Goal: Task Accomplishment & Management: Complete application form

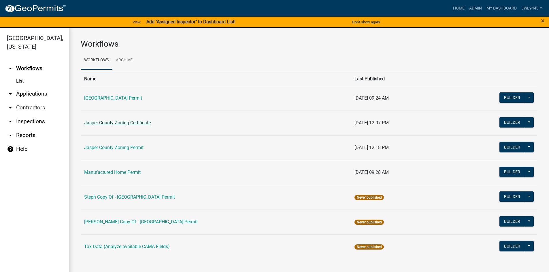
click at [130, 124] on link "Jasper County Zoning Certificate" at bounding box center [117, 122] width 67 height 5
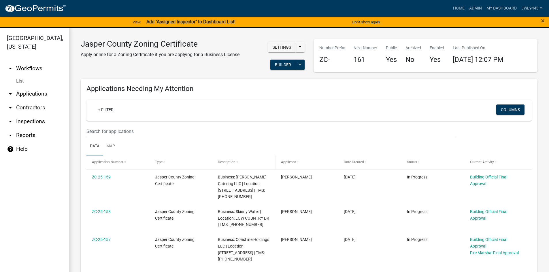
select select "3: 100"
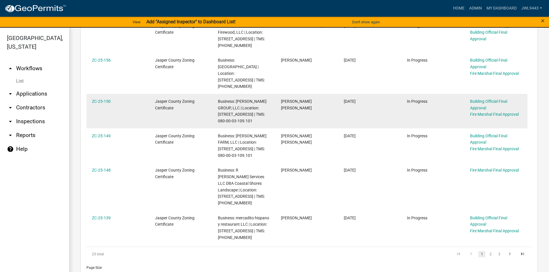
scroll to position [317, 0]
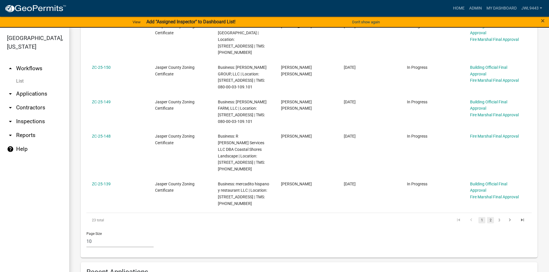
click at [487, 217] on link "2" at bounding box center [490, 220] width 7 height 6
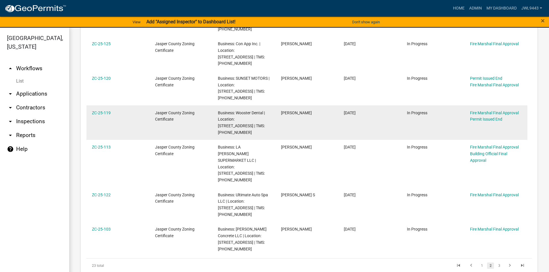
scroll to position [288, 0]
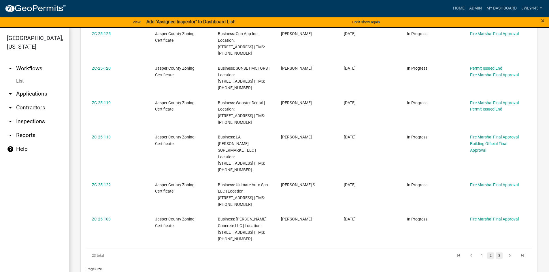
click at [496, 253] on link "3" at bounding box center [499, 256] width 7 height 6
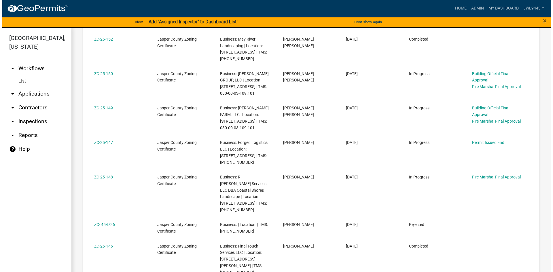
scroll to position [979, 0]
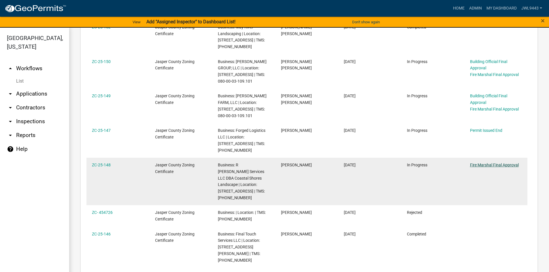
click at [488, 163] on link "Fire Marshal Final Approval" at bounding box center [494, 165] width 49 height 5
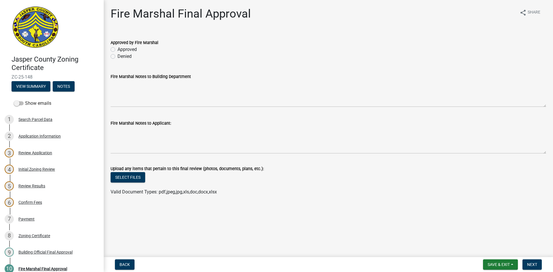
click at [118, 49] on label "Approved" at bounding box center [127, 49] width 19 height 7
click at [118, 49] on input "Approved" at bounding box center [120, 48] width 4 height 4
radio input "true"
click at [532, 262] on span "Next" at bounding box center [532, 264] width 10 height 5
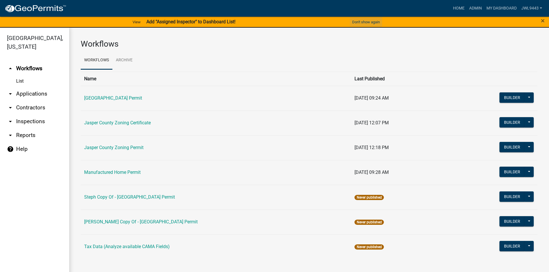
click at [367, 24] on button "Don't show again" at bounding box center [366, 22] width 32 height 10
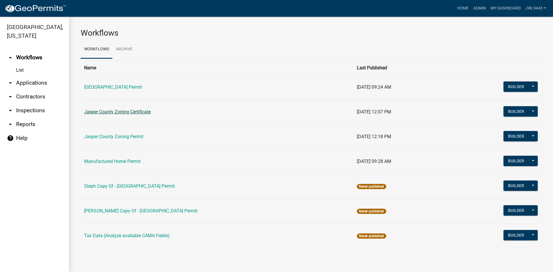
click at [130, 110] on link "Jasper County Zoning Certificate" at bounding box center [117, 111] width 67 height 5
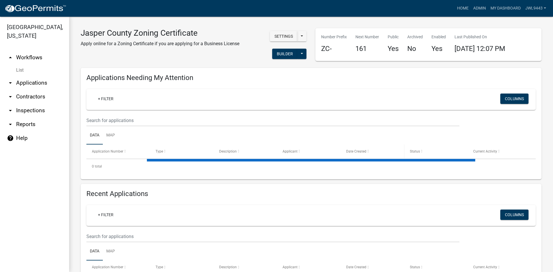
select select "3: 100"
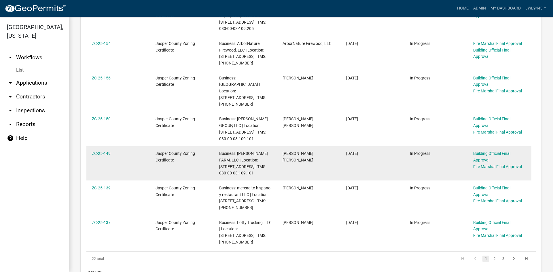
scroll to position [259, 0]
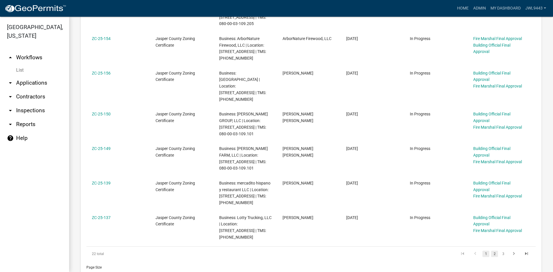
click at [491, 251] on link "2" at bounding box center [494, 254] width 7 height 6
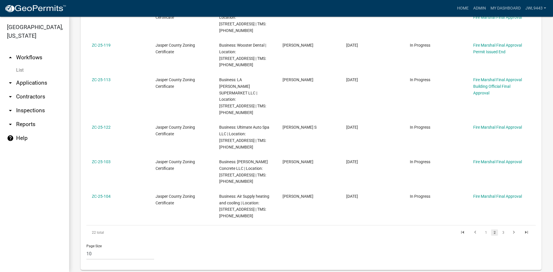
scroll to position [317, 0]
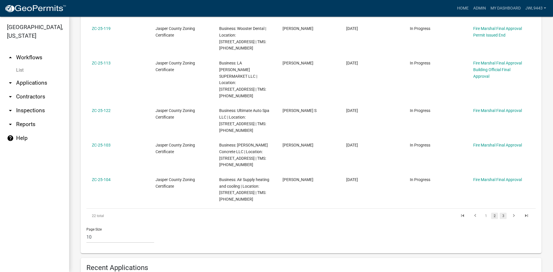
click at [500, 213] on link "3" at bounding box center [503, 216] width 7 height 6
